Goal: Transaction & Acquisition: Book appointment/travel/reservation

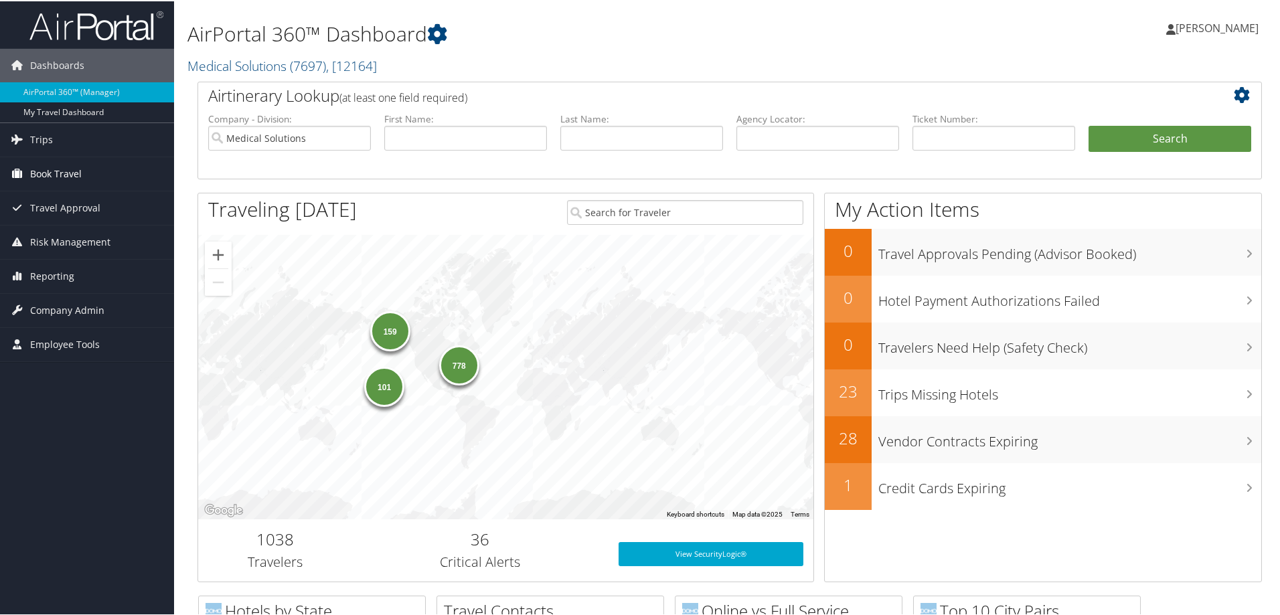
click at [70, 171] on span "Book Travel" at bounding box center [56, 172] width 52 height 33
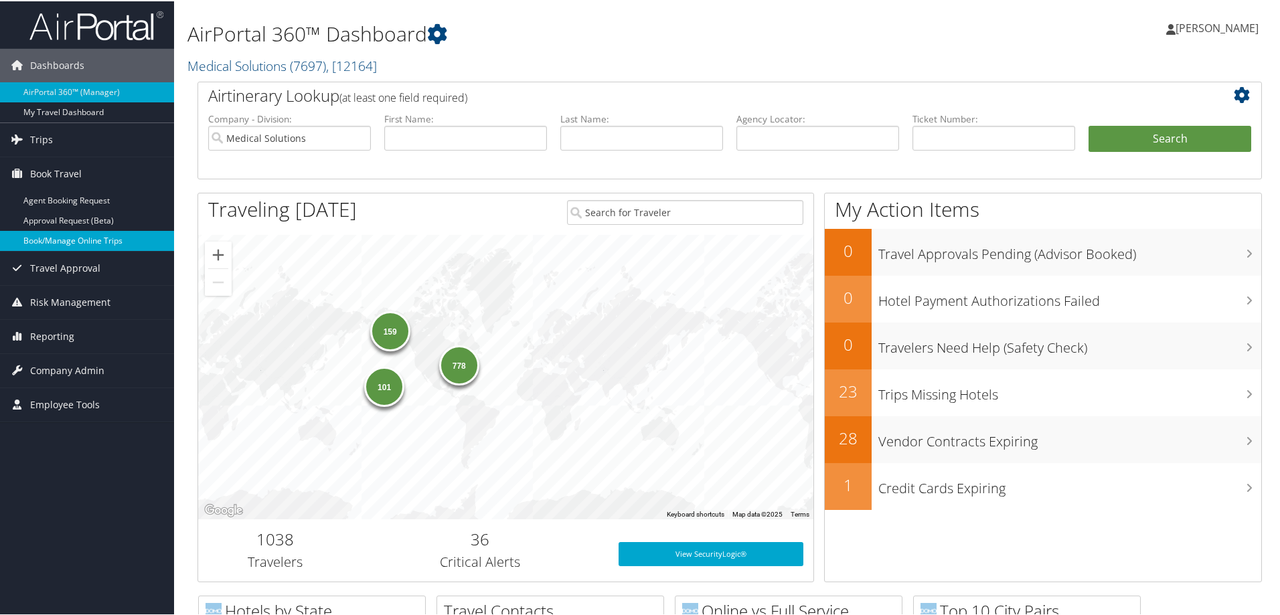
click at [110, 237] on link "Book/Manage Online Trips" at bounding box center [87, 240] width 174 height 20
